Goal: Check status: Check status

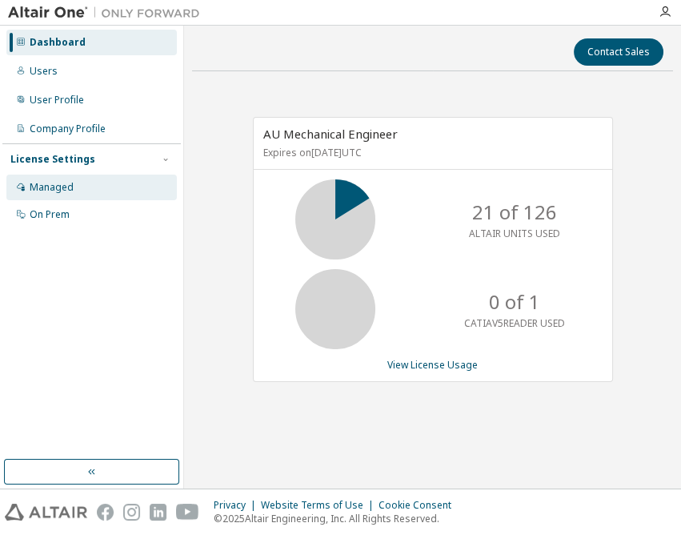
click at [62, 183] on div "Managed" at bounding box center [52, 187] width 44 height 13
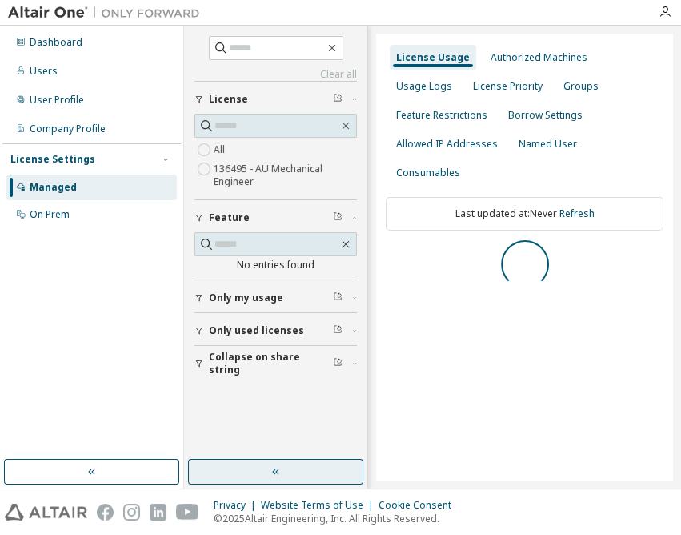
drag, startPoint x: 267, startPoint y: 477, endPoint x: 369, endPoint y: 369, distance: 149.0
click at [267, 477] on button "button" at bounding box center [275, 472] width 175 height 26
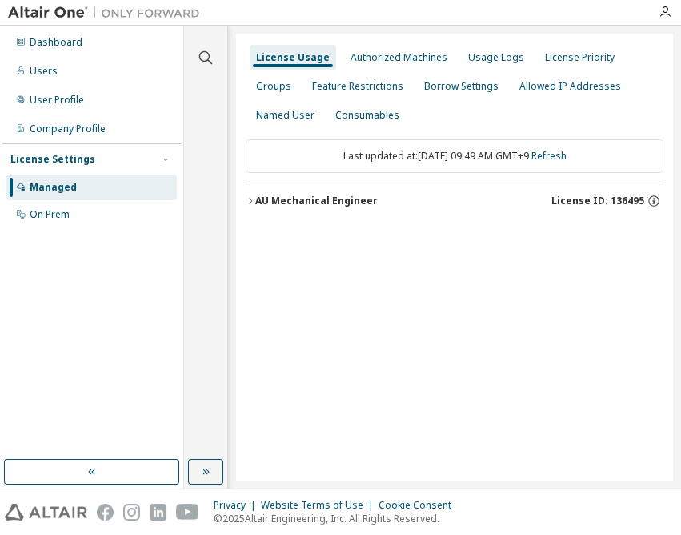
click at [360, 199] on div "AU Mechanical Engineer" at bounding box center [316, 201] width 123 height 13
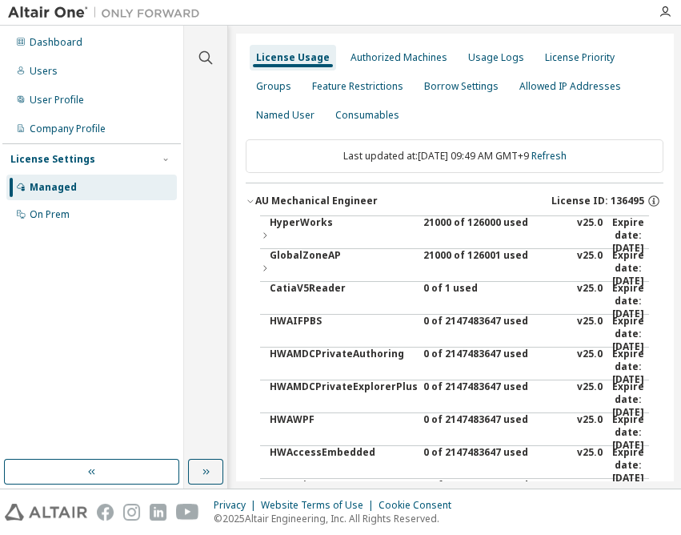
click at [441, 222] on div "21000 of 126000 used" at bounding box center [496, 235] width 144 height 38
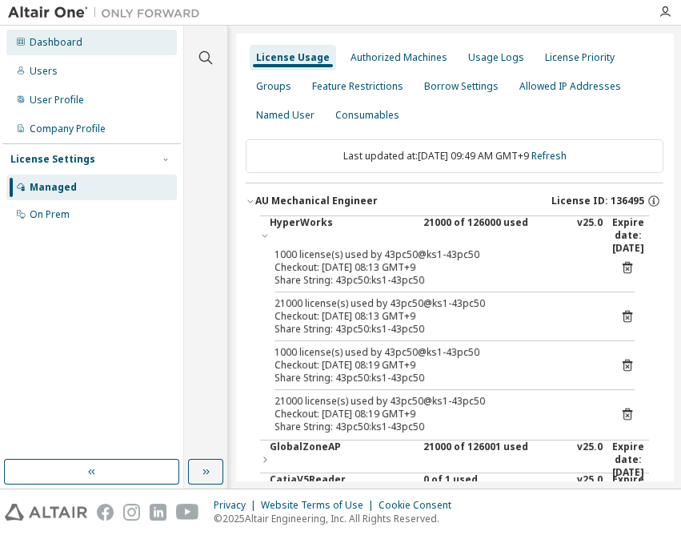
click at [112, 46] on div "Dashboard" at bounding box center [91, 43] width 171 height 26
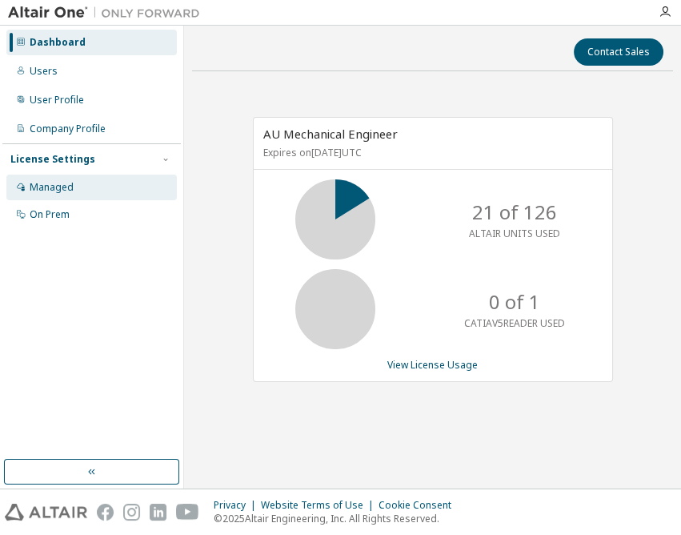
click at [56, 191] on div "Managed" at bounding box center [52, 187] width 44 height 13
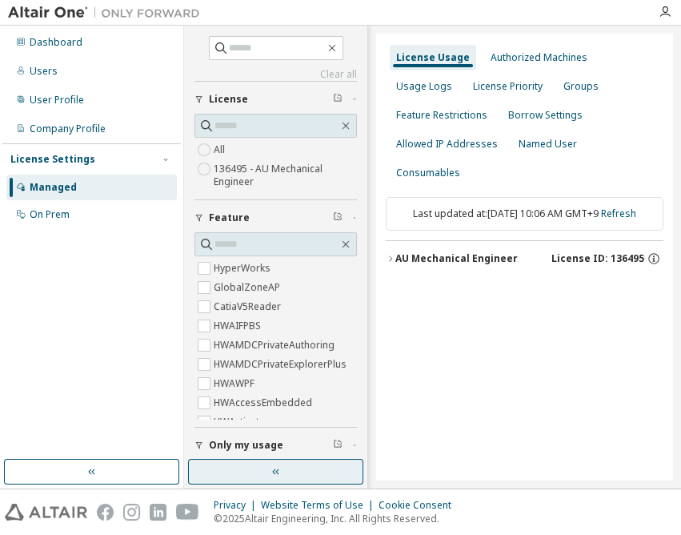
click at [280, 472] on icon "button" at bounding box center [276, 471] width 13 height 13
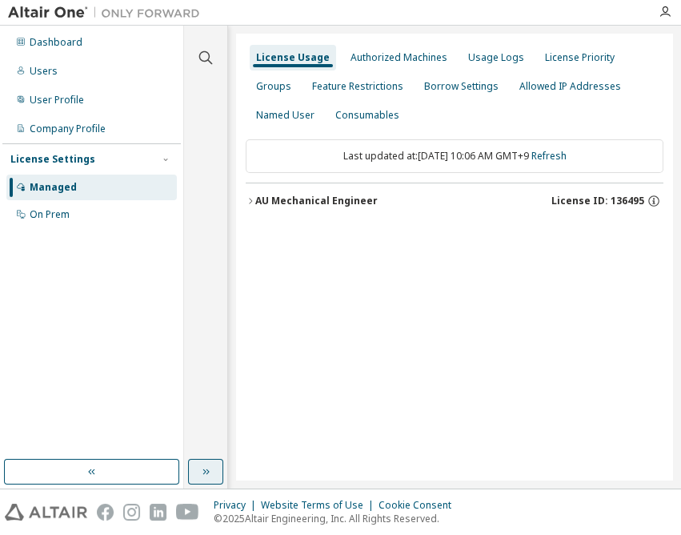
click at [365, 202] on div "AU Mechanical Engineer" at bounding box center [316, 201] width 123 height 13
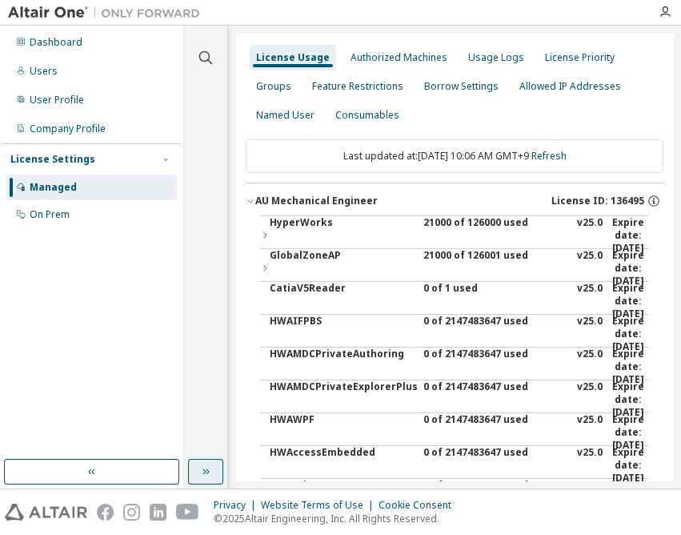
click at [442, 218] on div "21000 of 126000 used" at bounding box center [496, 235] width 144 height 38
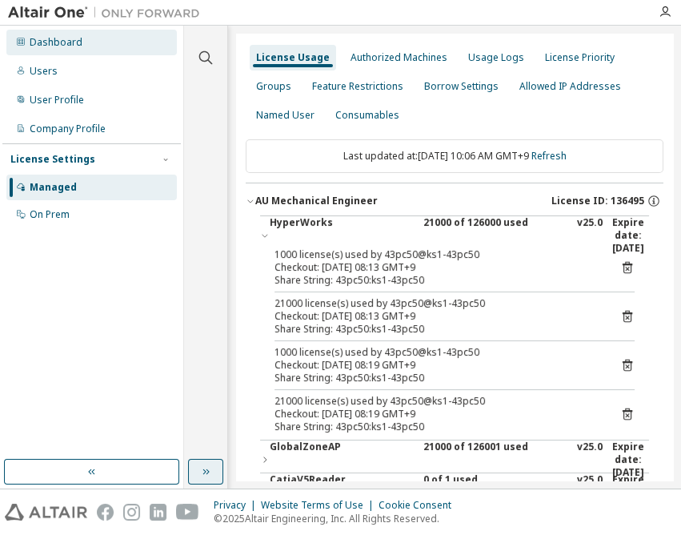
click at [75, 45] on div "Dashboard" at bounding box center [56, 42] width 53 height 13
